Goal: Task Accomplishment & Management: Manage account settings

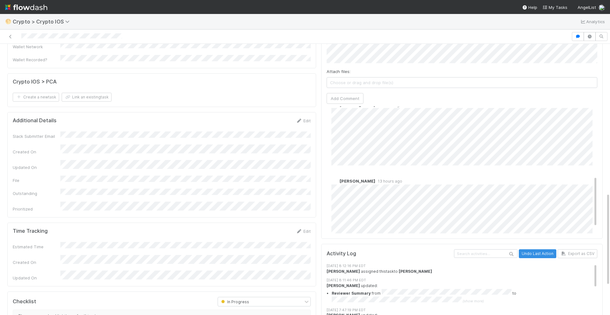
scroll to position [190, 0]
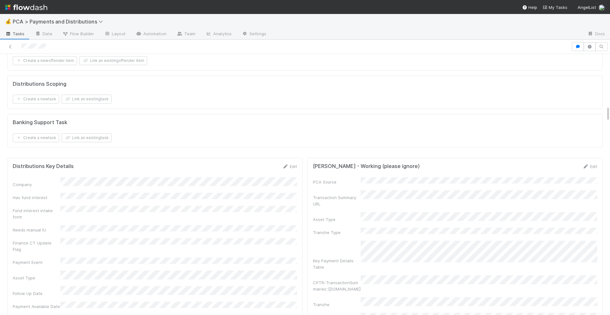
scroll to position [563, 0]
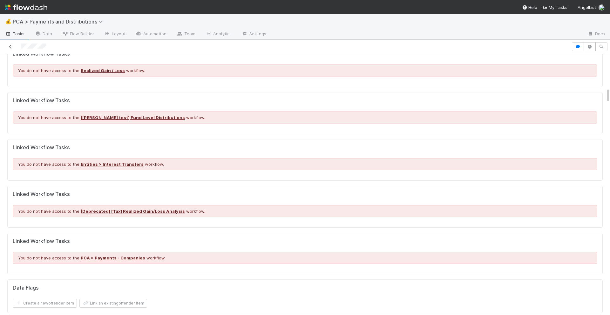
click at [9, 48] on icon at bounding box center [10, 47] width 6 height 4
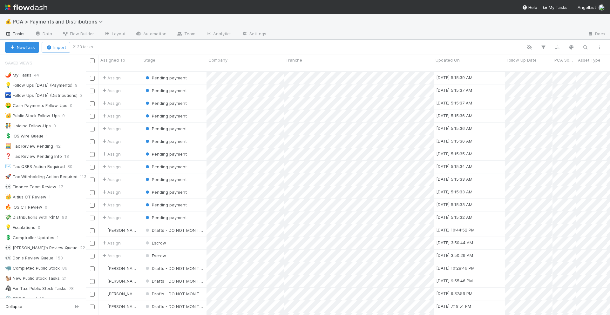
scroll to position [249, 524]
click at [583, 44] on icon "button" at bounding box center [585, 47] width 6 height 6
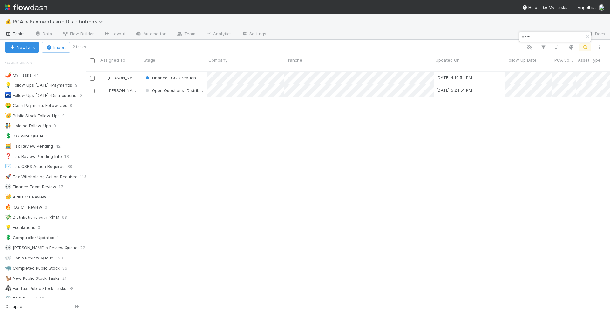
type input "oort"
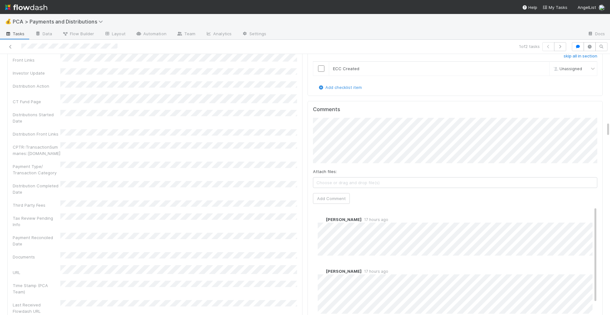
scroll to position [1283, 0]
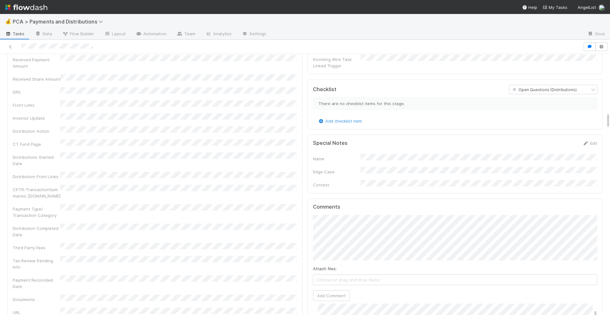
scroll to position [1018, 0]
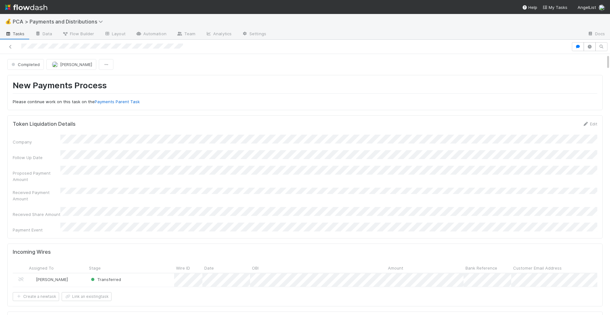
click at [37, 9] on img at bounding box center [26, 7] width 42 height 11
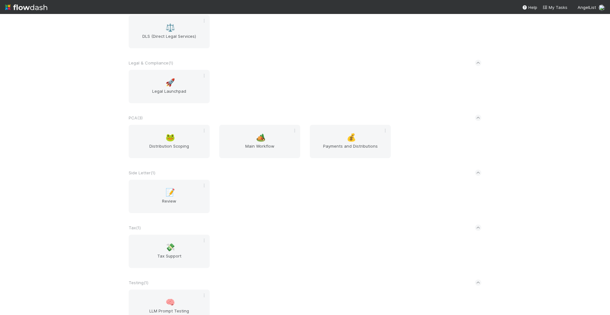
scroll to position [812, 0]
click at [396, 133] on div "🐸 Distribution Scoping 🏕️ Main Workflow 💰 Payments and Distributions" at bounding box center [305, 145] width 362 height 41
click at [360, 134] on div "💰 Payments and Distributions" at bounding box center [350, 141] width 81 height 33
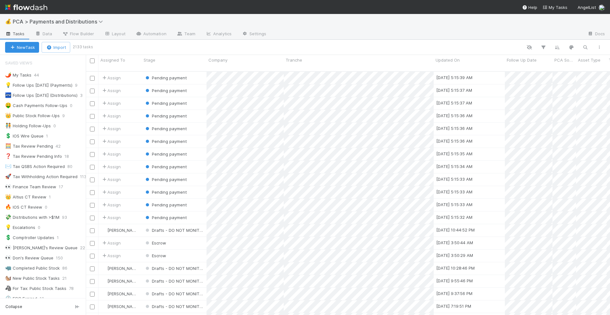
scroll to position [249, 524]
click at [586, 47] on icon "button" at bounding box center [585, 47] width 6 height 6
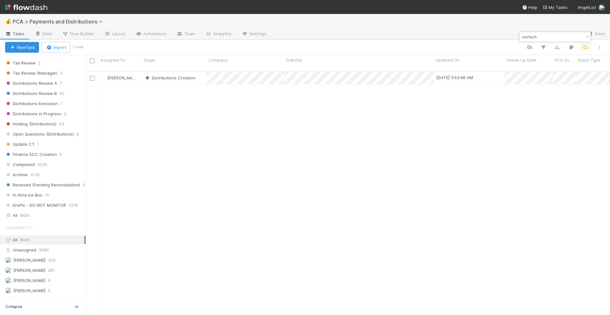
scroll to position [466, 0]
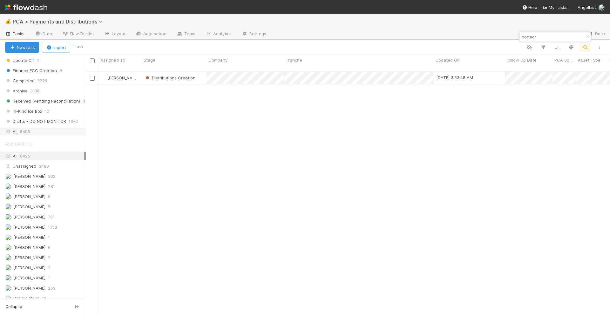
type input "oortech"
click at [60, 130] on div "All 8495" at bounding box center [44, 132] width 79 height 8
click at [196, 85] on div "Archive" at bounding box center [174, 90] width 65 height 12
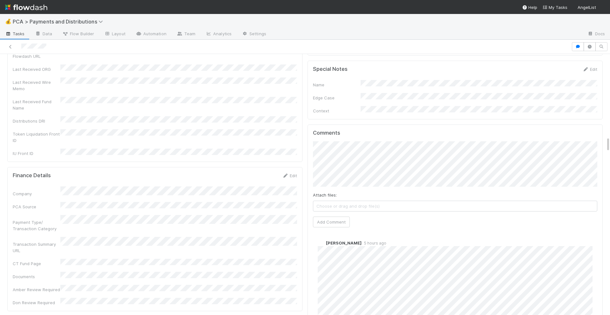
scroll to position [1381, 0]
click at [316, 202] on div "Comments Attach files: Choose or drag and drop file(s) Add Comment [PERSON_NAME…" at bounding box center [455, 227] width 284 height 195
click at [318, 216] on button "Add Comment" at bounding box center [331, 221] width 37 height 11
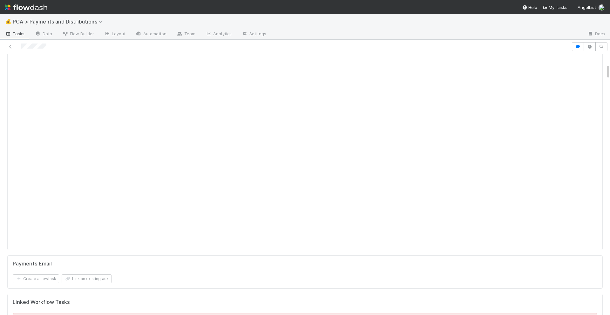
scroll to position [0, 0]
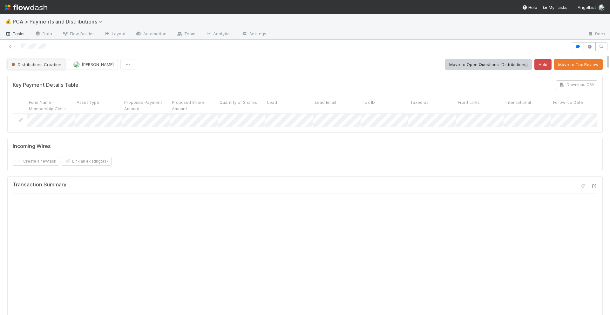
click at [26, 66] on span "Distributions Creation" at bounding box center [35, 64] width 51 height 5
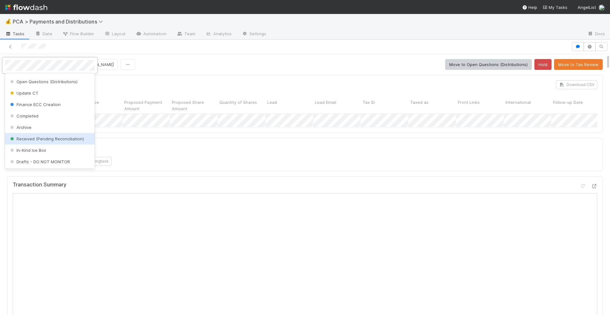
scroll to position [199, 0]
click at [17, 130] on span "Archive" at bounding box center [20, 127] width 23 height 5
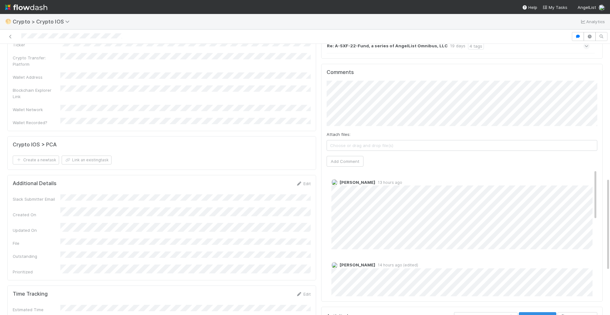
scroll to position [391, 0]
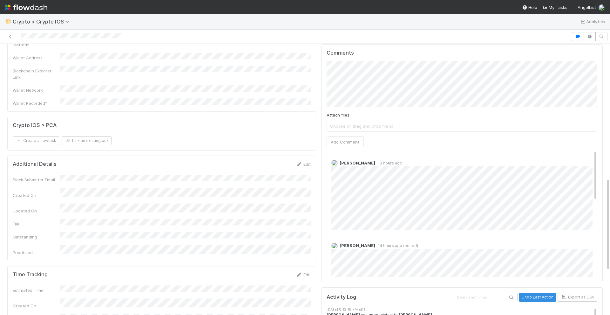
click at [342, 128] on span "Choose or drag and drop file(s)" at bounding box center [462, 126] width 270 height 10
click at [358, 140] on button "Add Comment" at bounding box center [345, 142] width 37 height 11
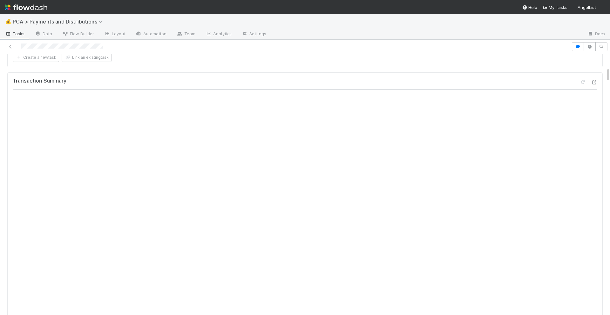
scroll to position [234, 0]
click at [593, 81] on div at bounding box center [594, 84] width 6 height 6
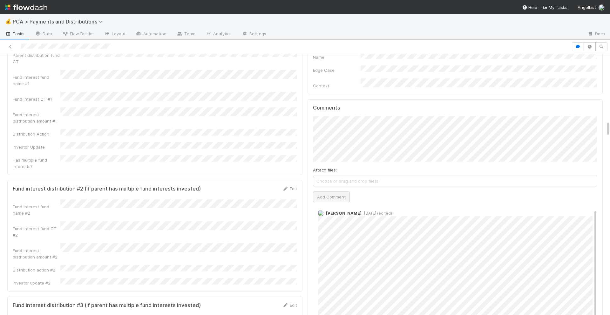
scroll to position [1086, 0]
click at [319, 190] on button "Add Comment" at bounding box center [331, 195] width 37 height 11
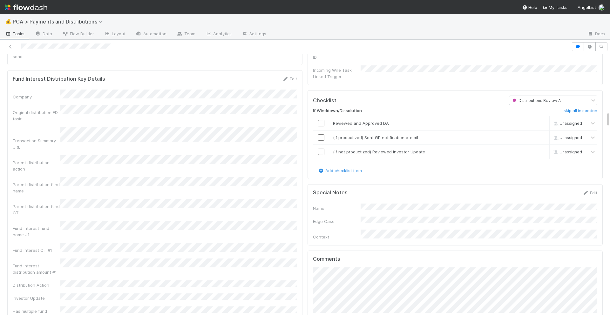
scroll to position [931, 0]
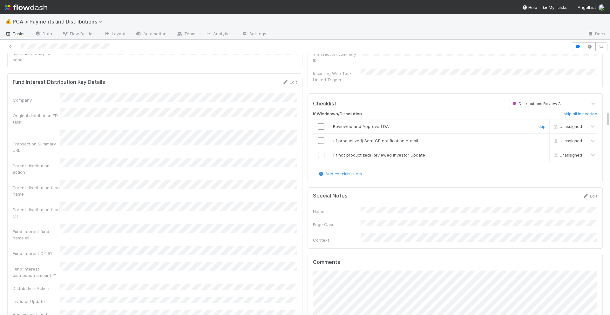
click at [320, 123] on input "checkbox" at bounding box center [321, 126] width 6 height 6
click at [318, 138] on input "checkbox" at bounding box center [321, 141] width 6 height 6
click at [321, 152] on input "checkbox" at bounding box center [321, 155] width 6 height 6
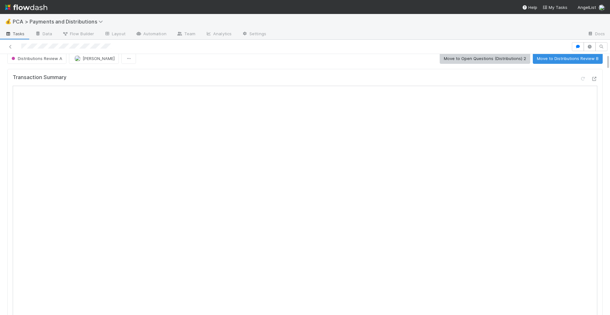
scroll to position [0, 0]
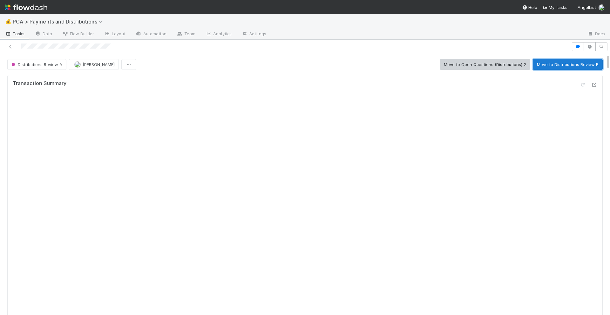
click at [564, 69] on button "Move to Distributions Review B" at bounding box center [568, 64] width 70 height 11
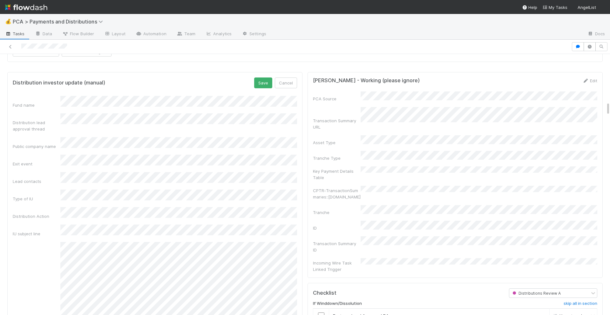
scroll to position [811, 0]
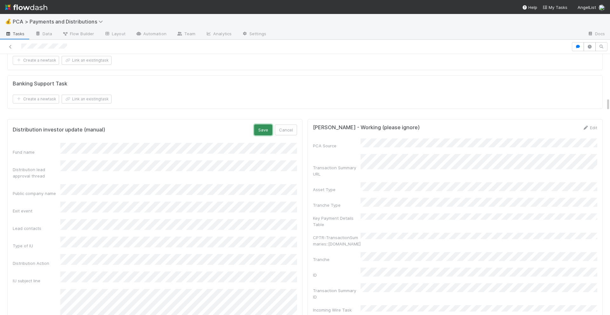
click at [265, 132] on button "Save" at bounding box center [263, 130] width 18 height 11
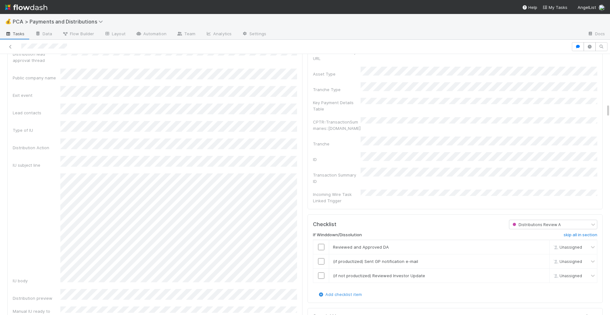
scroll to position [844, 0]
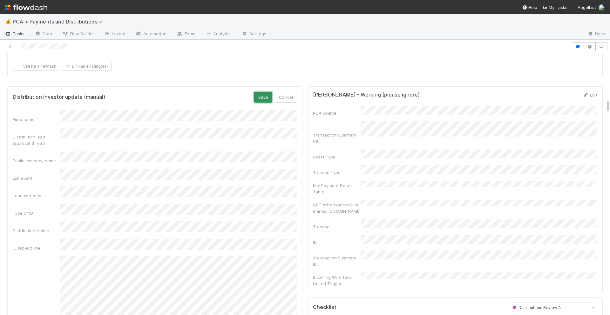
click at [263, 99] on button "Save" at bounding box center [263, 97] width 18 height 11
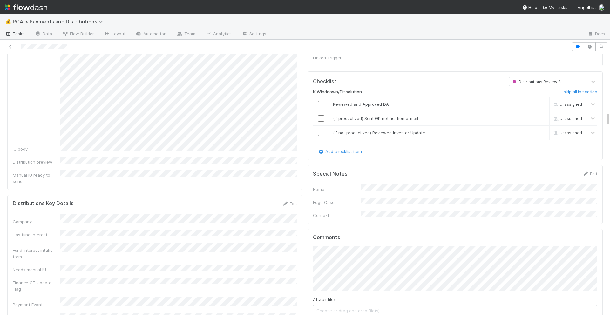
scroll to position [1068, 0]
click at [321, 103] on input "checkbox" at bounding box center [321, 106] width 6 height 6
click at [322, 117] on input "checkbox" at bounding box center [321, 120] width 6 height 6
click at [320, 132] on input "checkbox" at bounding box center [321, 135] width 6 height 6
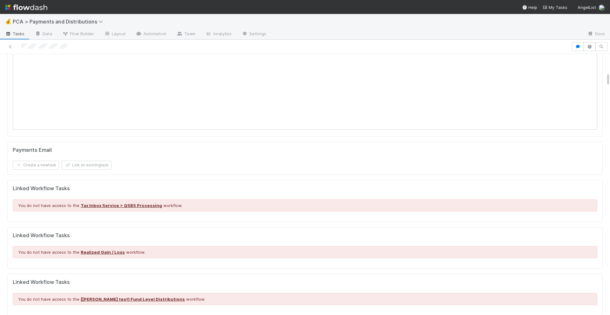
scroll to position [0, 0]
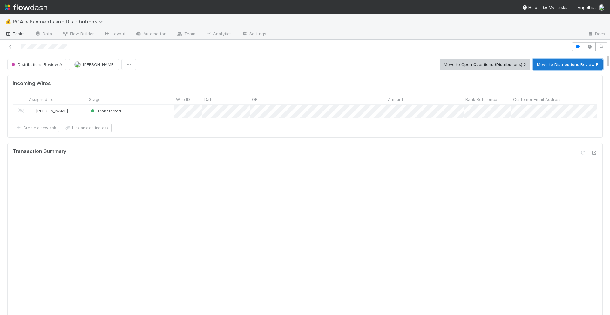
click at [556, 62] on button "Move to Distributions Review B" at bounding box center [568, 64] width 70 height 11
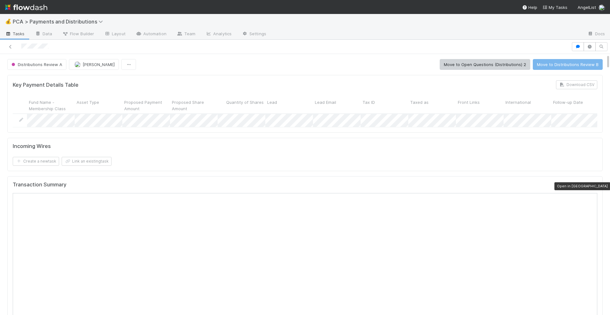
click at [592, 184] on icon at bounding box center [594, 186] width 6 height 4
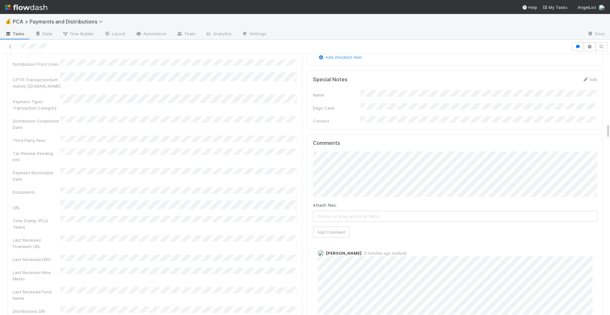
scroll to position [1233, 0]
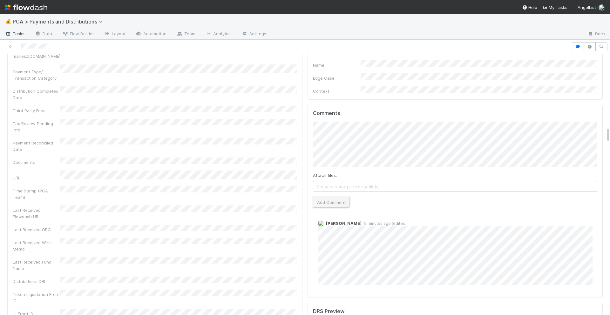
click at [332, 197] on button "Add Comment" at bounding box center [331, 202] width 37 height 11
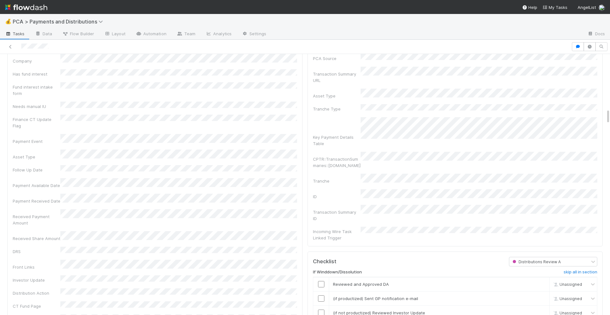
scroll to position [932, 0]
click at [320, 279] on input "checkbox" at bounding box center [321, 282] width 6 height 6
click at [321, 293] on input "checkbox" at bounding box center [321, 296] width 6 height 6
click at [321, 307] on input "checkbox" at bounding box center [321, 310] width 6 height 6
click at [323, 293] on input "checkbox" at bounding box center [321, 296] width 6 height 6
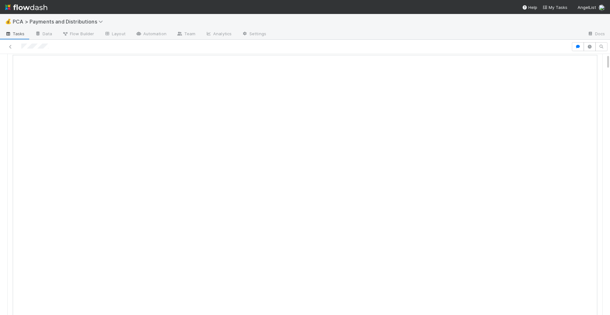
scroll to position [0, 0]
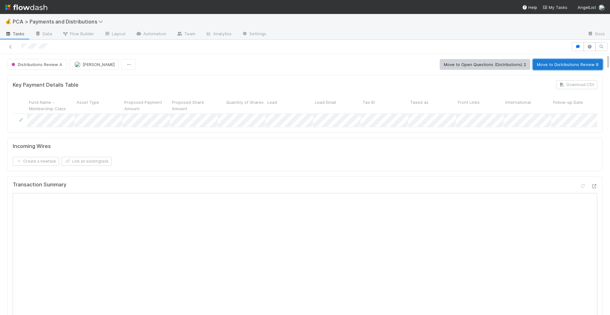
click at [592, 69] on button "Move to Distributions Review B" at bounding box center [568, 64] width 70 height 11
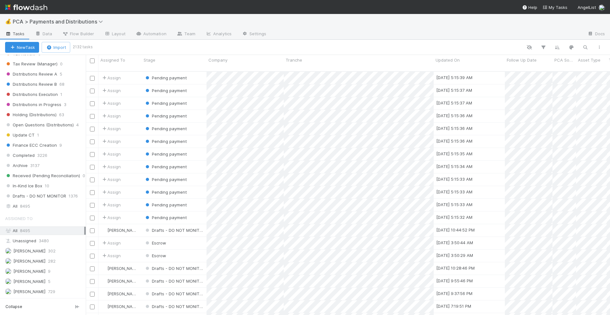
scroll to position [393, 0]
click at [32, 203] on div "All 8495" at bounding box center [44, 205] width 79 height 8
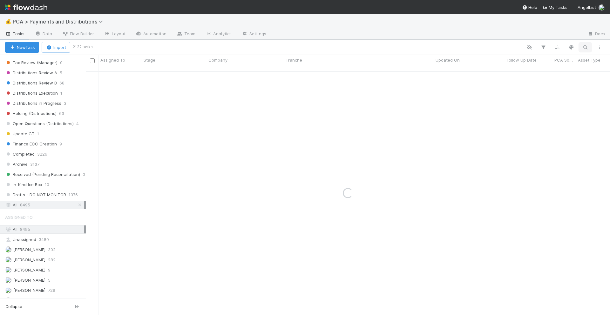
click at [584, 44] on button "button" at bounding box center [584, 47] width 11 height 8
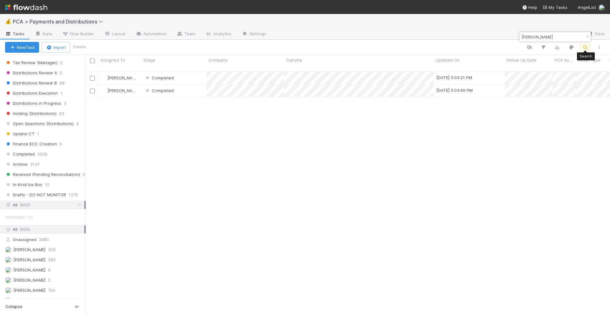
scroll to position [249, 524]
type input "[PERSON_NAME]"
click at [275, 72] on div at bounding box center [305, 157] width 610 height 315
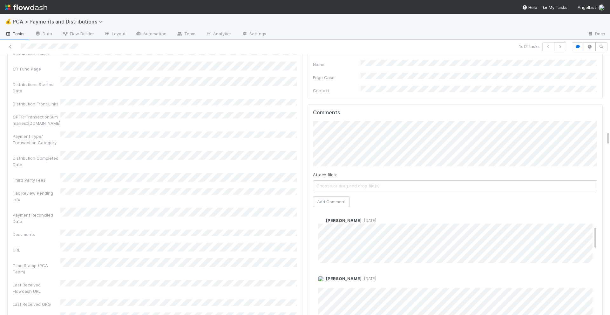
scroll to position [86, 0]
click at [362, 214] on div "David Bodell 9 months ago" at bounding box center [455, 239] width 284 height 51
click at [361, 220] on span "9 months ago" at bounding box center [368, 222] width 15 height 5
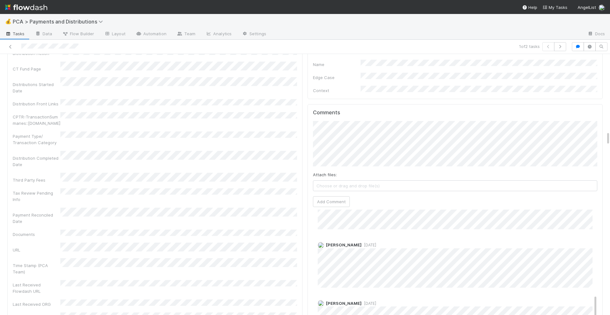
scroll to position [446, 0]
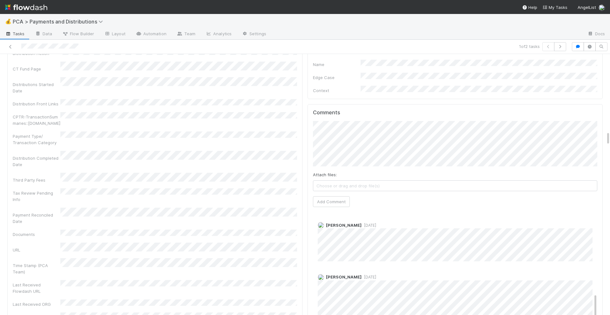
click at [362, 275] on span "1 year ago" at bounding box center [368, 277] width 15 height 5
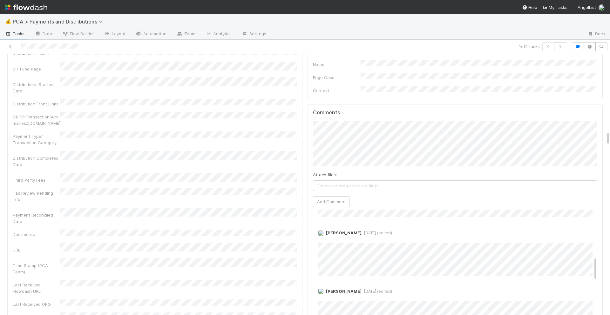
scroll to position [251, 0]
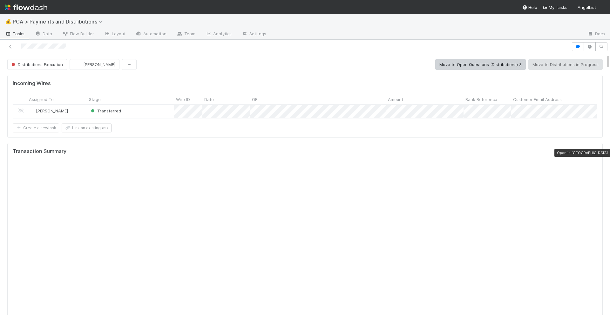
click at [593, 153] on icon at bounding box center [594, 153] width 6 height 4
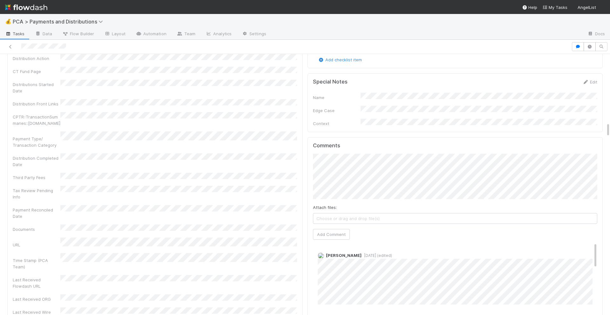
scroll to position [1181, 0]
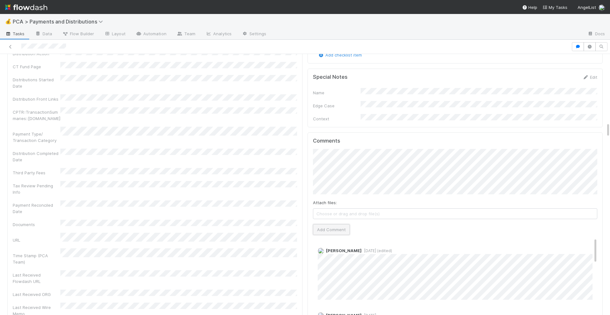
click at [327, 224] on button "Add Comment" at bounding box center [331, 229] width 37 height 11
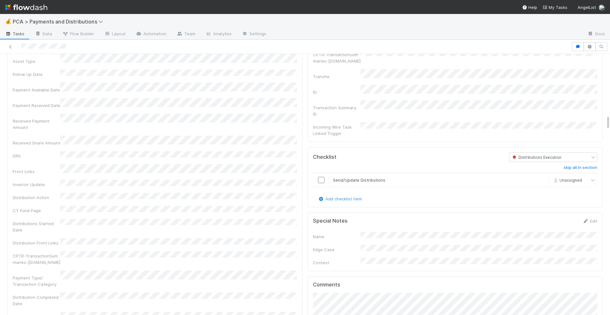
scroll to position [1036, 0]
click at [323, 178] on input "checkbox" at bounding box center [321, 181] width 6 height 6
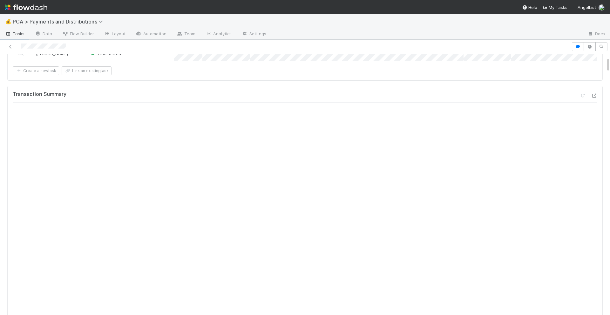
scroll to position [0, 0]
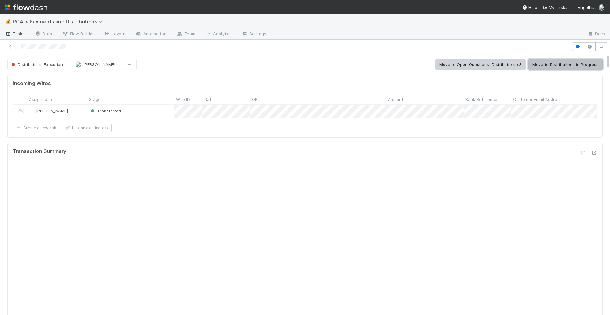
click at [556, 65] on button "Move to Distributions in Progress" at bounding box center [565, 64] width 74 height 11
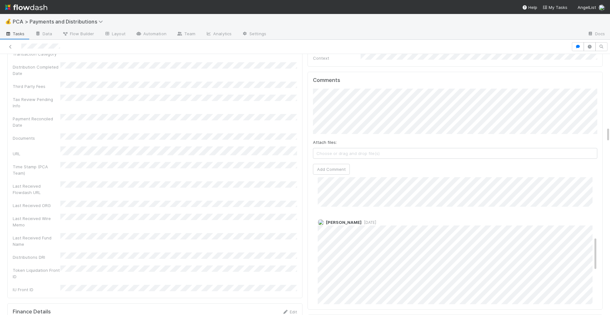
scroll to position [1223, 0]
click at [343, 165] on button "Add Comment" at bounding box center [331, 170] width 37 height 11
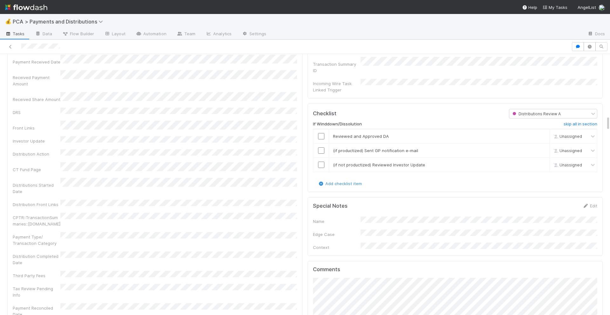
scroll to position [291, 0]
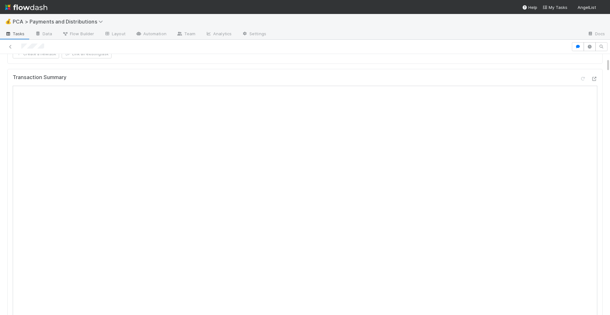
scroll to position [78, 0]
click at [593, 77] on icon at bounding box center [594, 75] width 6 height 4
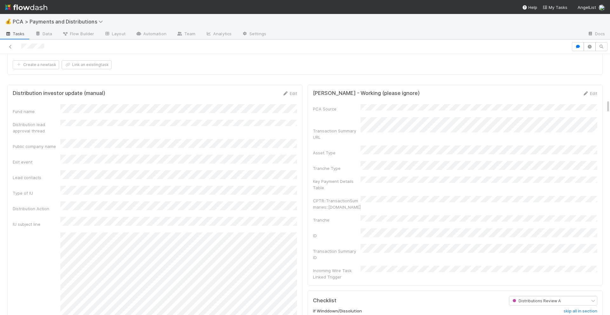
scroll to position [845, 0]
click at [289, 94] on link "Edit" at bounding box center [289, 93] width 15 height 5
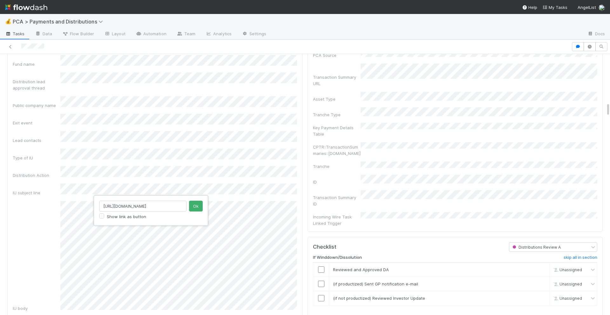
scroll to position [0, 90]
click at [132, 205] on input "https://venture.angellist.com/v/lead/hack-vc/vehicle/hack-vc-multicoin-capital-…" at bounding box center [142, 206] width 87 height 11
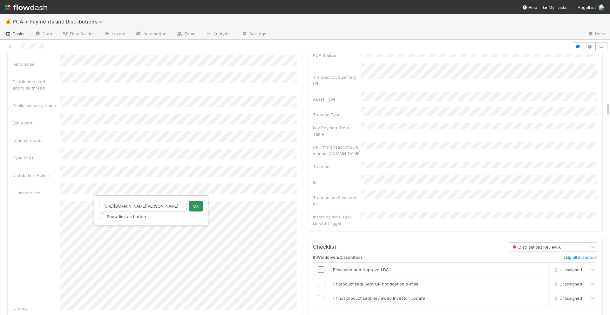
type input "https://venture.angellist.com/v/lead/ed-roman/vehicle/hack-vc-multicoin-capital…"
click at [194, 206] on button "Ok" at bounding box center [196, 206] width 14 height 11
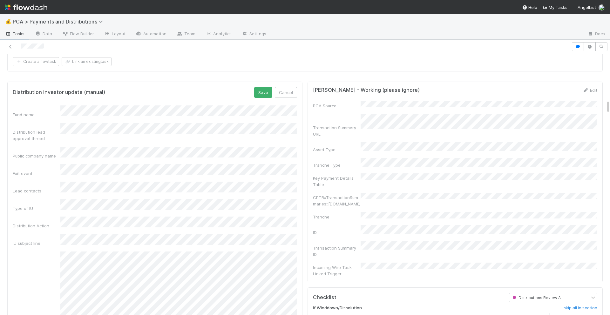
scroll to position [840, 0]
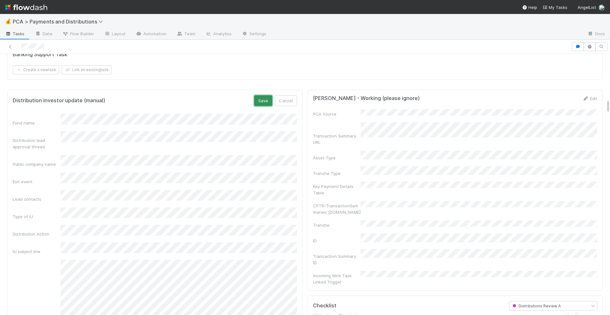
click at [263, 101] on button "Save" at bounding box center [263, 100] width 18 height 11
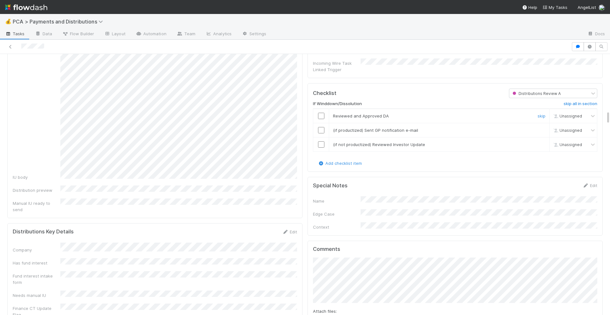
scroll to position [1051, 0]
click at [321, 114] on input "checkbox" at bounding box center [321, 117] width 6 height 6
click at [321, 128] on input "checkbox" at bounding box center [321, 131] width 6 height 6
click at [319, 143] on input "checkbox" at bounding box center [321, 146] width 6 height 6
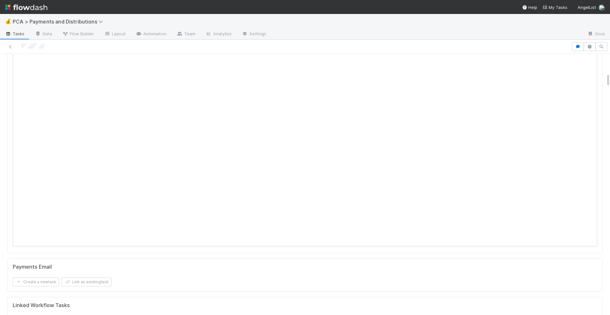
scroll to position [0, 0]
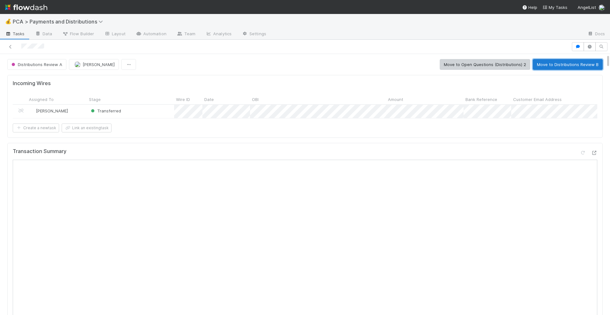
click at [565, 62] on button "Move to Distributions Review B" at bounding box center [568, 64] width 70 height 11
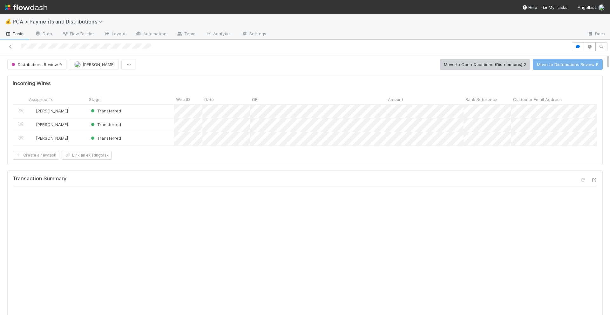
click at [590, 180] on div at bounding box center [588, 181] width 18 height 9
click at [592, 180] on icon at bounding box center [594, 180] width 6 height 4
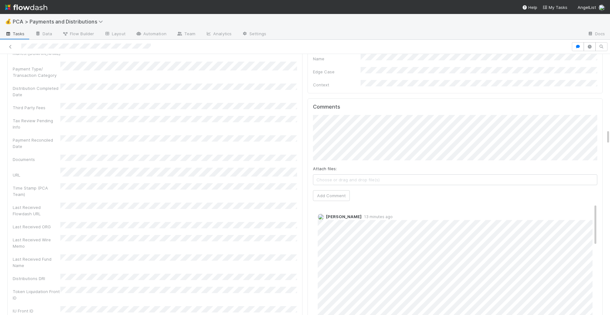
scroll to position [1298, 0]
click at [336, 191] on button "Add Comment" at bounding box center [331, 196] width 37 height 11
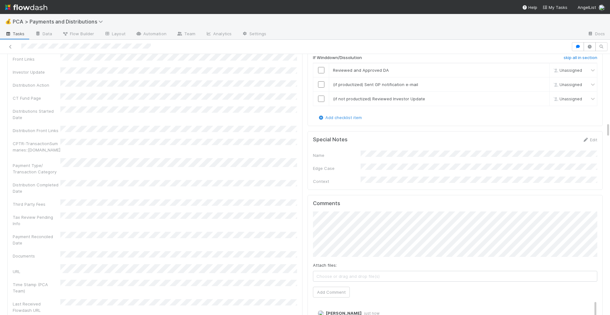
scroll to position [1141, 0]
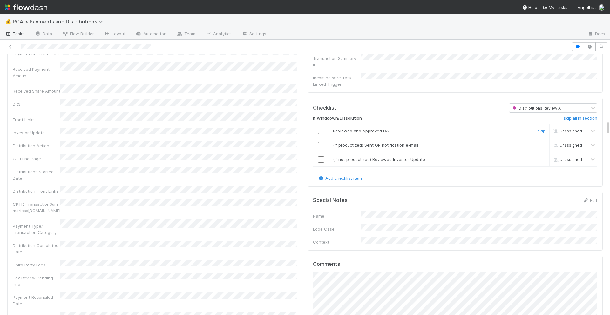
click at [319, 128] on input "checkbox" at bounding box center [321, 131] width 6 height 6
click at [322, 142] on input "checkbox" at bounding box center [321, 145] width 6 height 6
click at [319, 156] on input "checkbox" at bounding box center [321, 159] width 6 height 6
checkbox input "true"
click at [321, 156] on input "checkbox" at bounding box center [321, 159] width 6 height 6
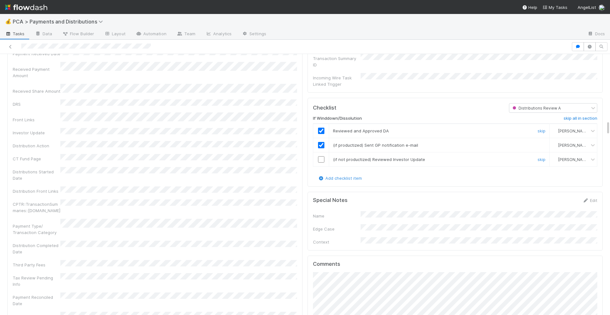
click at [321, 156] on input "checkbox" at bounding box center [321, 159] width 6 height 6
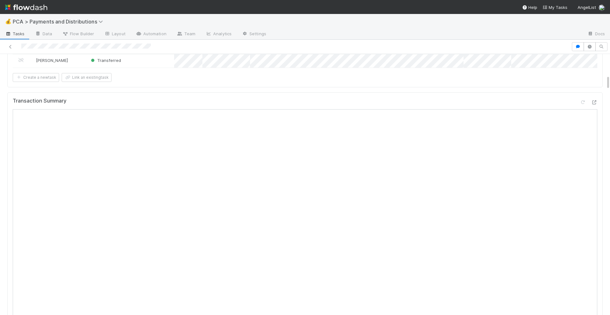
scroll to position [0, 0]
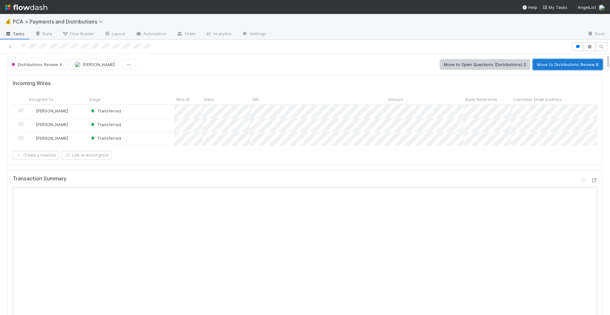
click at [581, 66] on button "Move to Distributions Review B" at bounding box center [568, 64] width 70 height 11
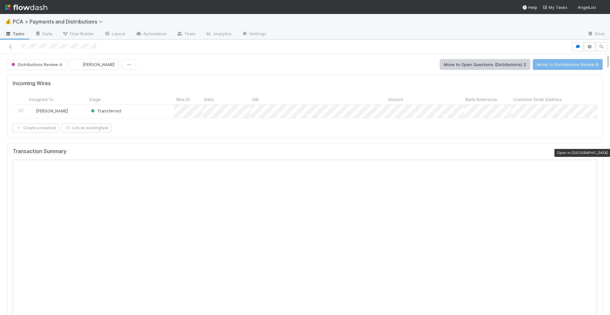
click at [593, 152] on icon at bounding box center [594, 153] width 6 height 4
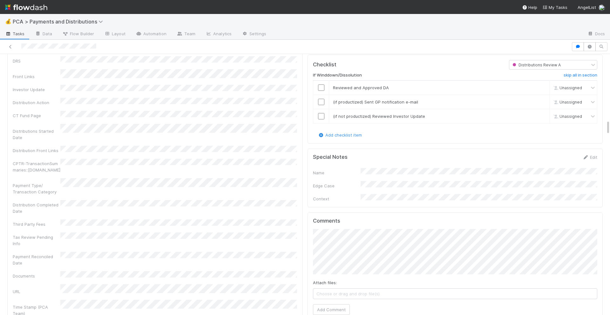
scroll to position [1076, 0]
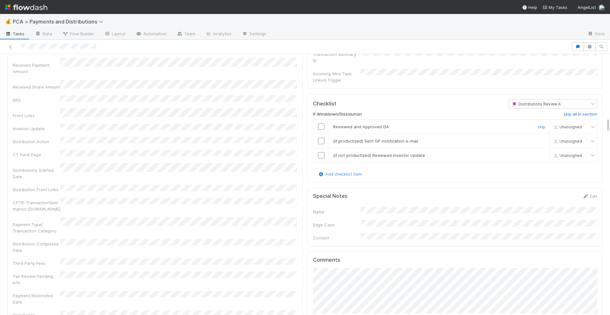
click at [321, 124] on input "checkbox" at bounding box center [321, 127] width 6 height 6
click at [321, 138] on input "checkbox" at bounding box center [321, 141] width 6 height 6
click at [321, 152] on input "checkbox" at bounding box center [321, 155] width 6 height 6
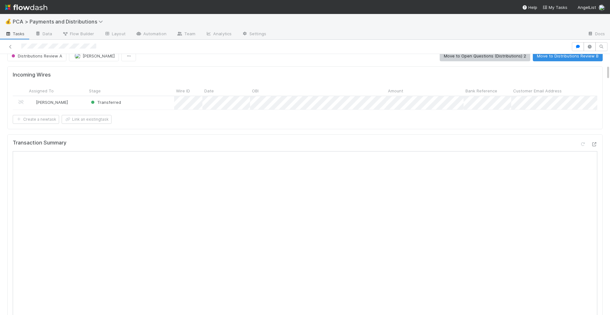
scroll to position [0, 0]
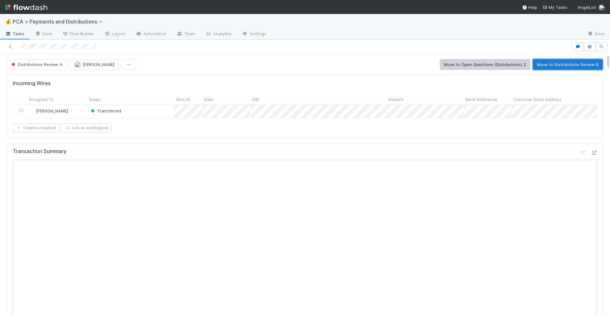
click at [582, 68] on button "Move to Distributions Review B" at bounding box center [568, 64] width 70 height 11
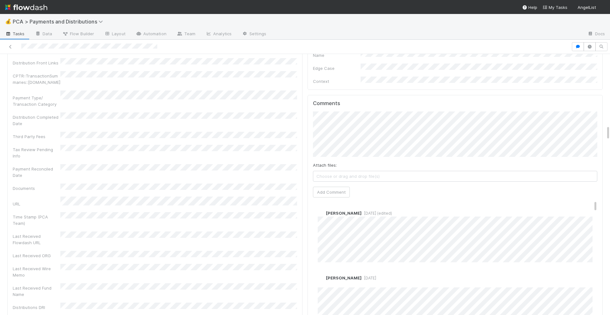
scroll to position [1242, 0]
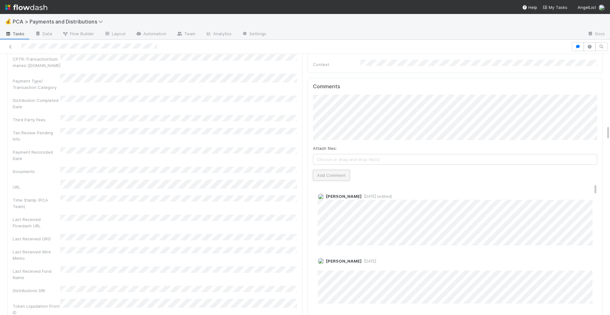
click at [334, 170] on button "Add Comment" at bounding box center [331, 175] width 37 height 11
